Goal: Navigation & Orientation: Find specific page/section

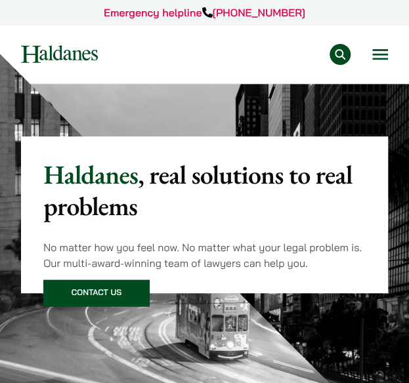
click at [377, 51] on button "Open menu" at bounding box center [380, 54] width 16 height 10
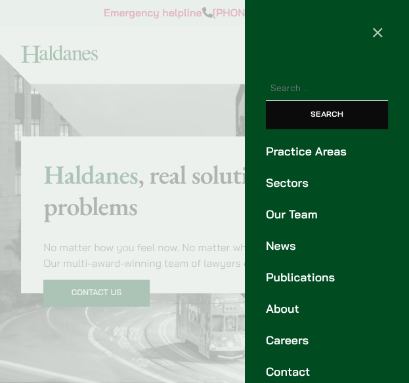
click at [315, 155] on link "Practice Areas" at bounding box center [327, 152] width 122 height 18
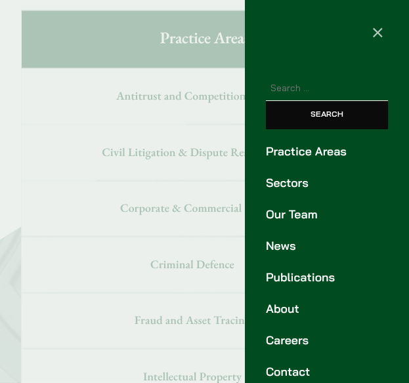
scroll to position [553, 0]
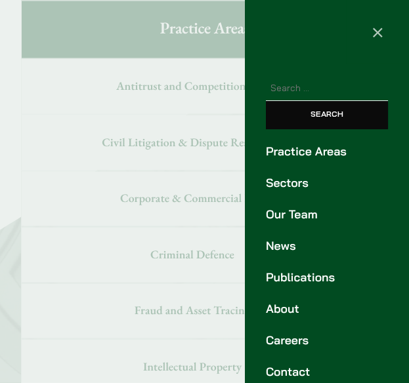
click at [62, 54] on div at bounding box center [204, 191] width 409 height 383
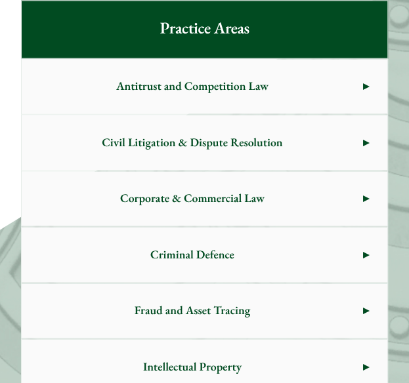
click at [368, 190] on link "Corporate & Commercial Law" at bounding box center [204, 198] width 365 height 55
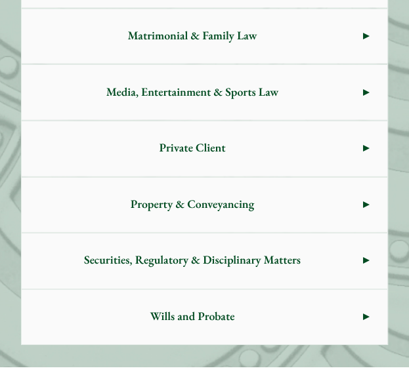
scroll to position [947, 0]
